Goal: Task Accomplishment & Management: Use online tool/utility

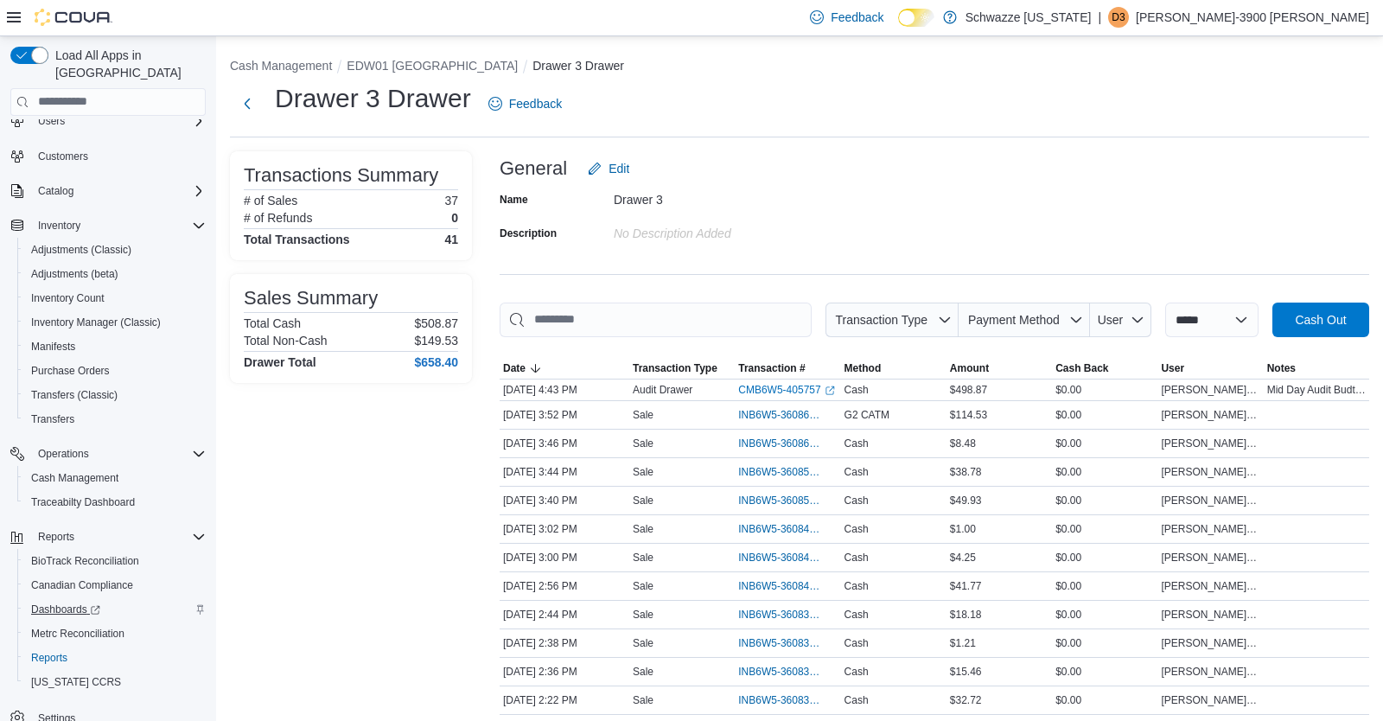
scroll to position [54, 0]
click at [53, 650] on span "Reports" at bounding box center [49, 657] width 36 height 14
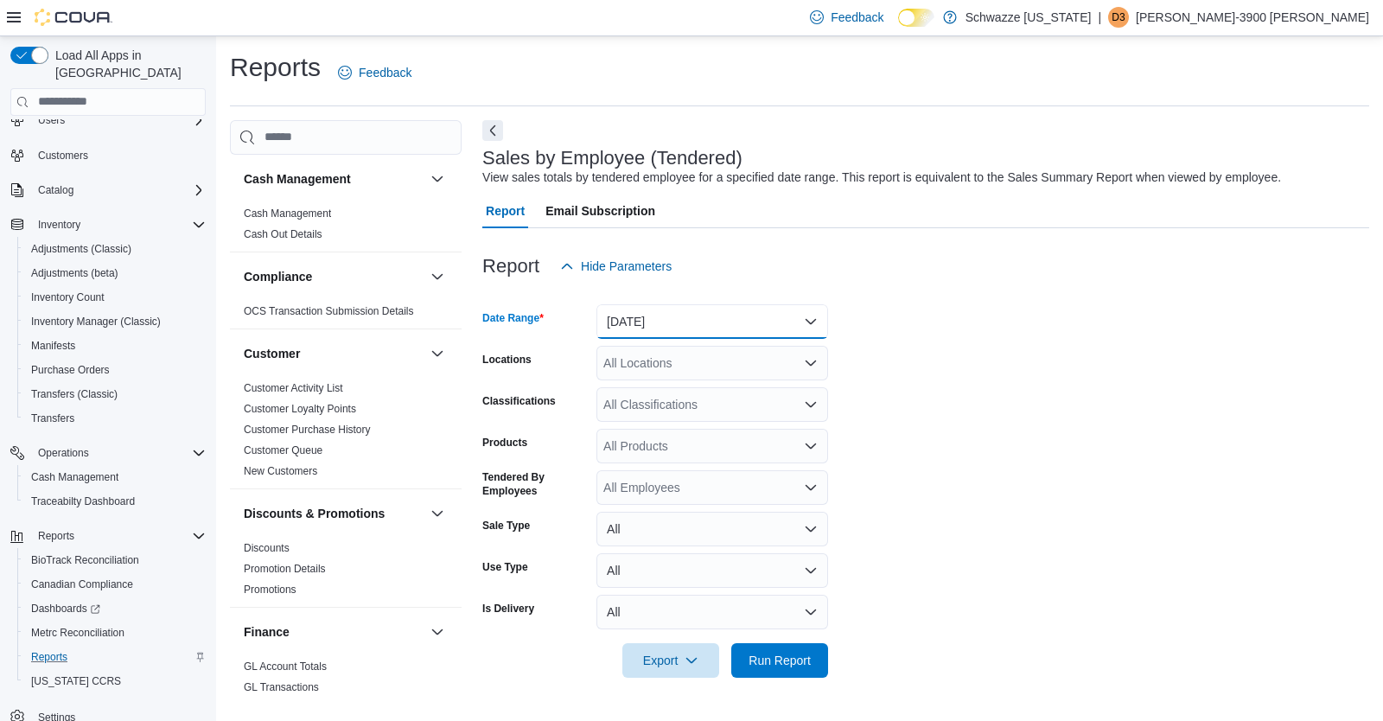
click at [659, 323] on button "[DATE]" at bounding box center [712, 321] width 232 height 35
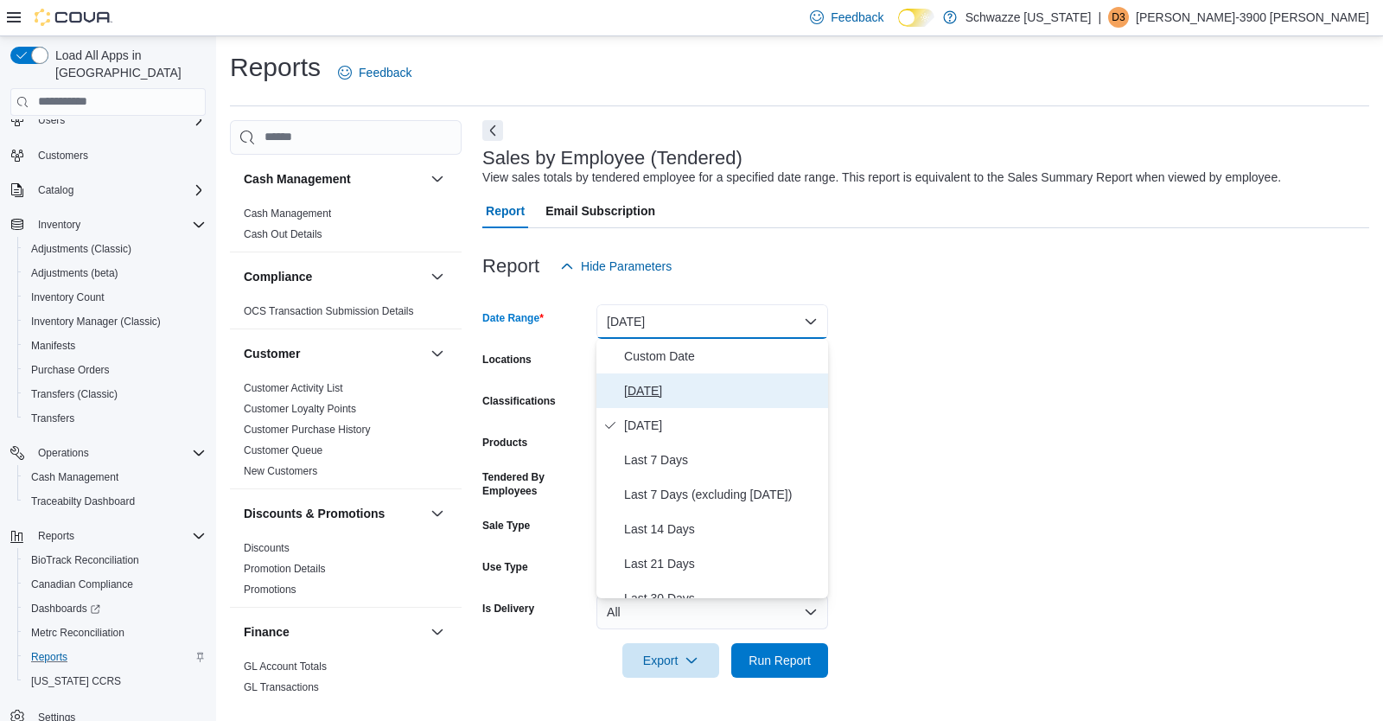
click at [660, 387] on span "[DATE]" at bounding box center [722, 390] width 197 height 21
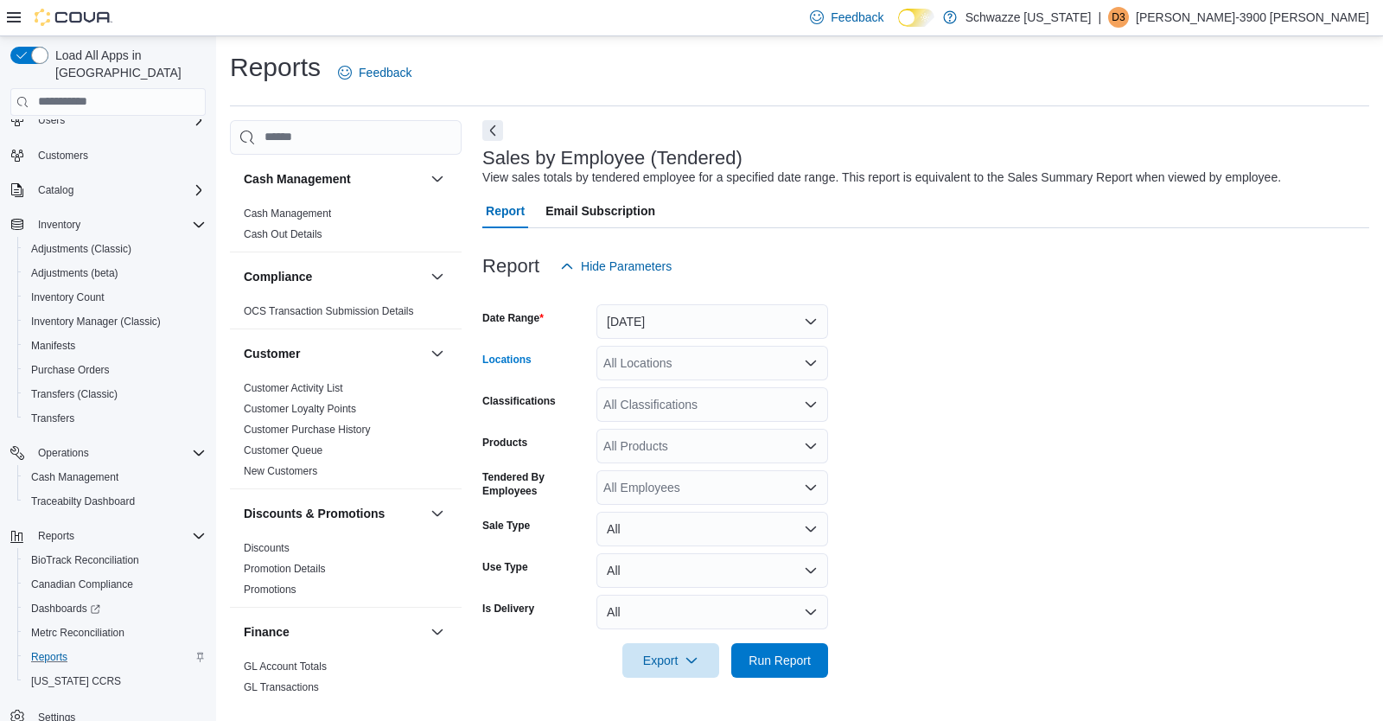
click at [655, 371] on div "All Locations" at bounding box center [712, 363] width 232 height 35
type input "***"
click at [687, 396] on span "EDW01 [GEOGRAPHIC_DATA]" at bounding box center [727, 392] width 171 height 17
click at [1028, 568] on form "Date Range [DATE] Locations EDW01 Farmington Classifications All Classification…" at bounding box center [925, 480] width 887 height 394
click at [801, 656] on span "Run Report" at bounding box center [779, 659] width 62 height 17
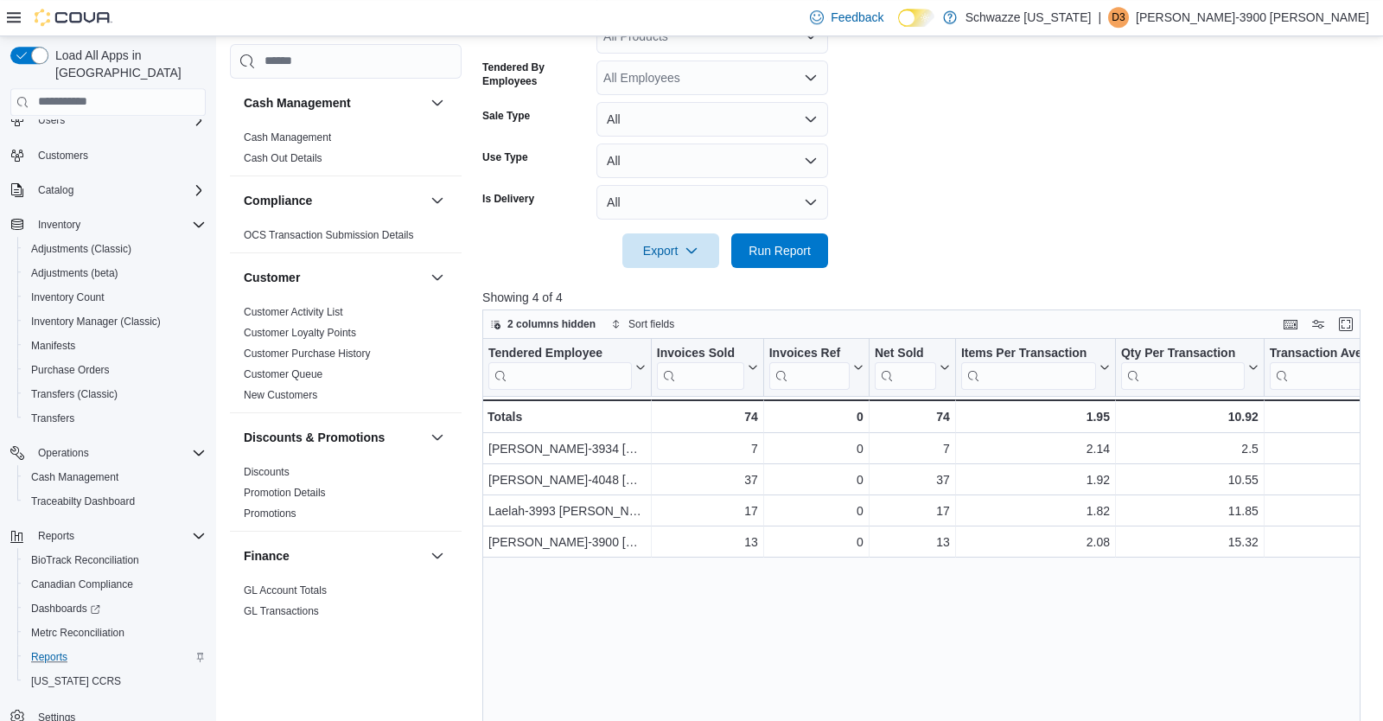
scroll to position [410, 0]
click at [1238, 231] on div at bounding box center [925, 226] width 887 height 14
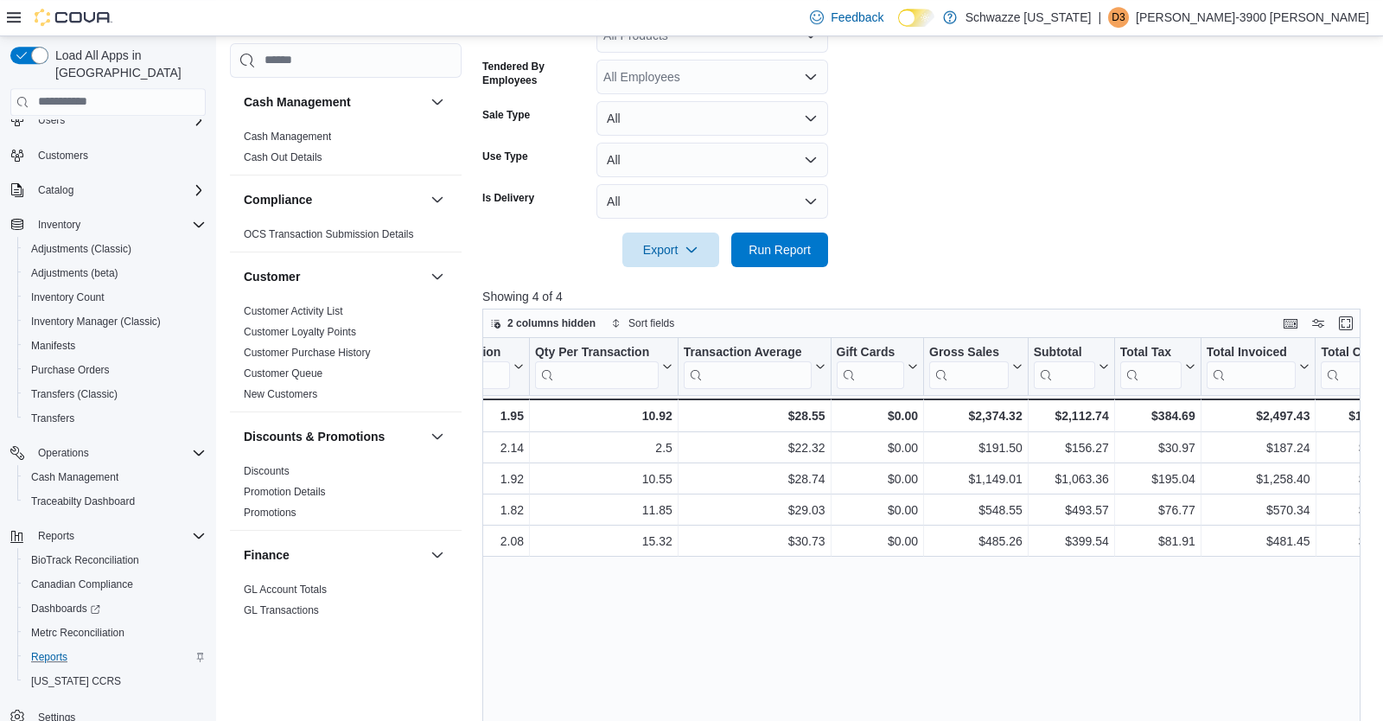
scroll to position [0, 594]
